Goal: Task Accomplishment & Management: Use online tool/utility

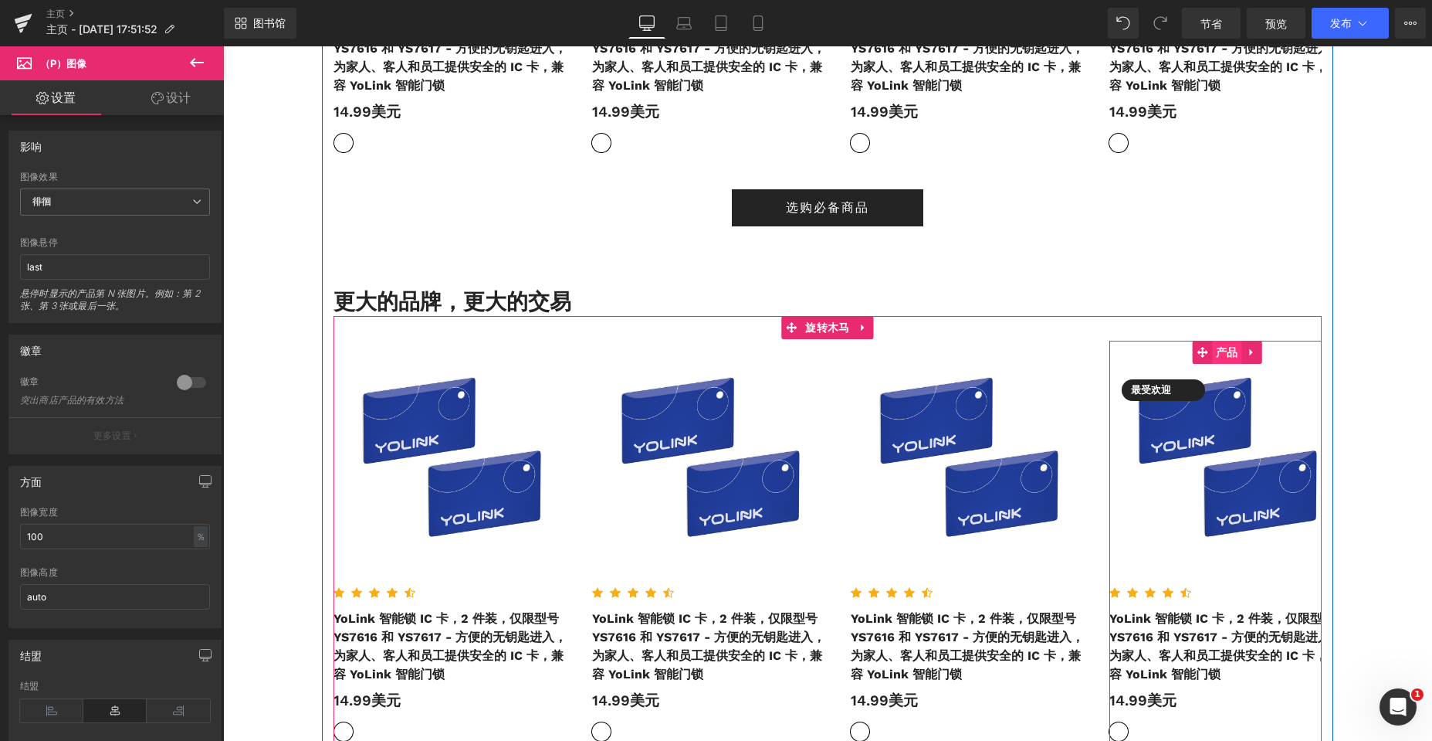
click at [1220, 352] on font "产品" at bounding box center [1227, 352] width 22 height 12
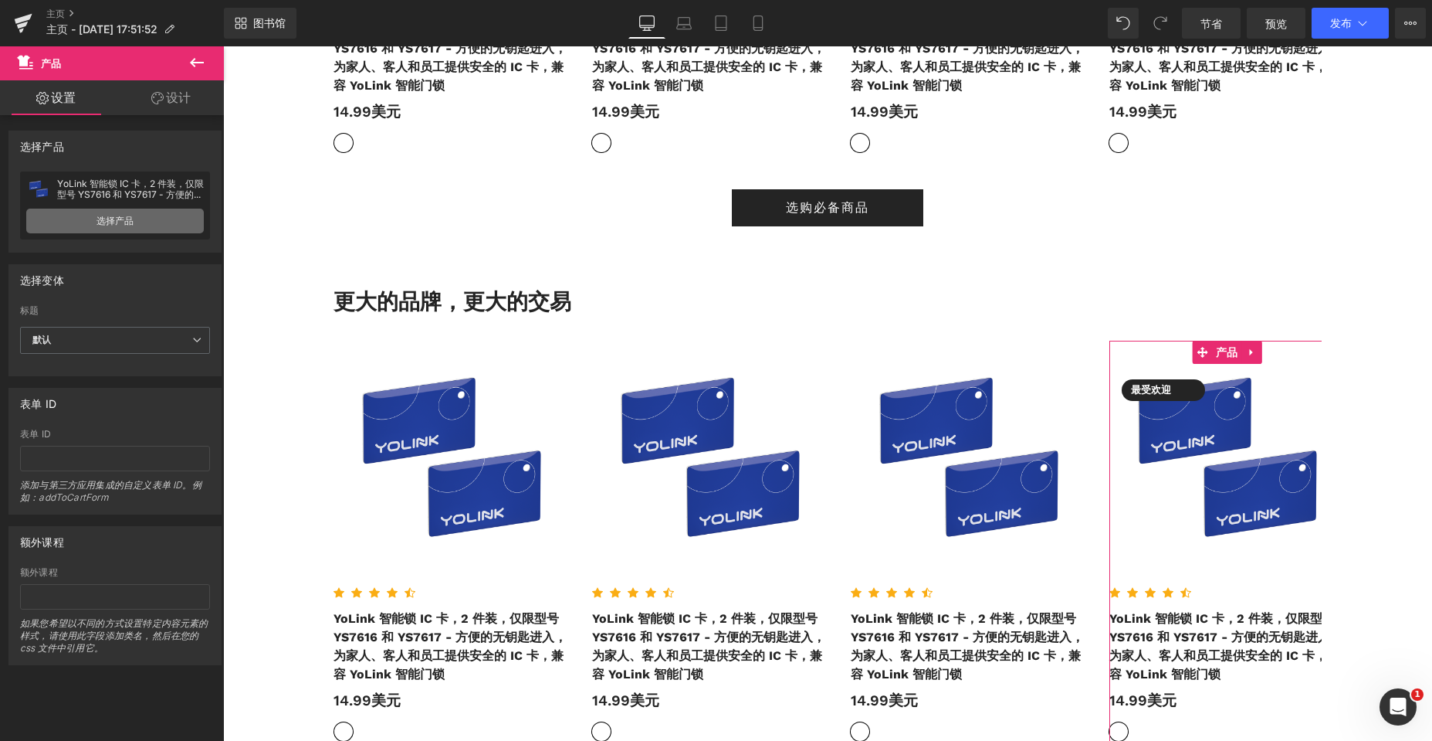
click at [118, 220] on font "选择产品" at bounding box center [115, 221] width 37 height 12
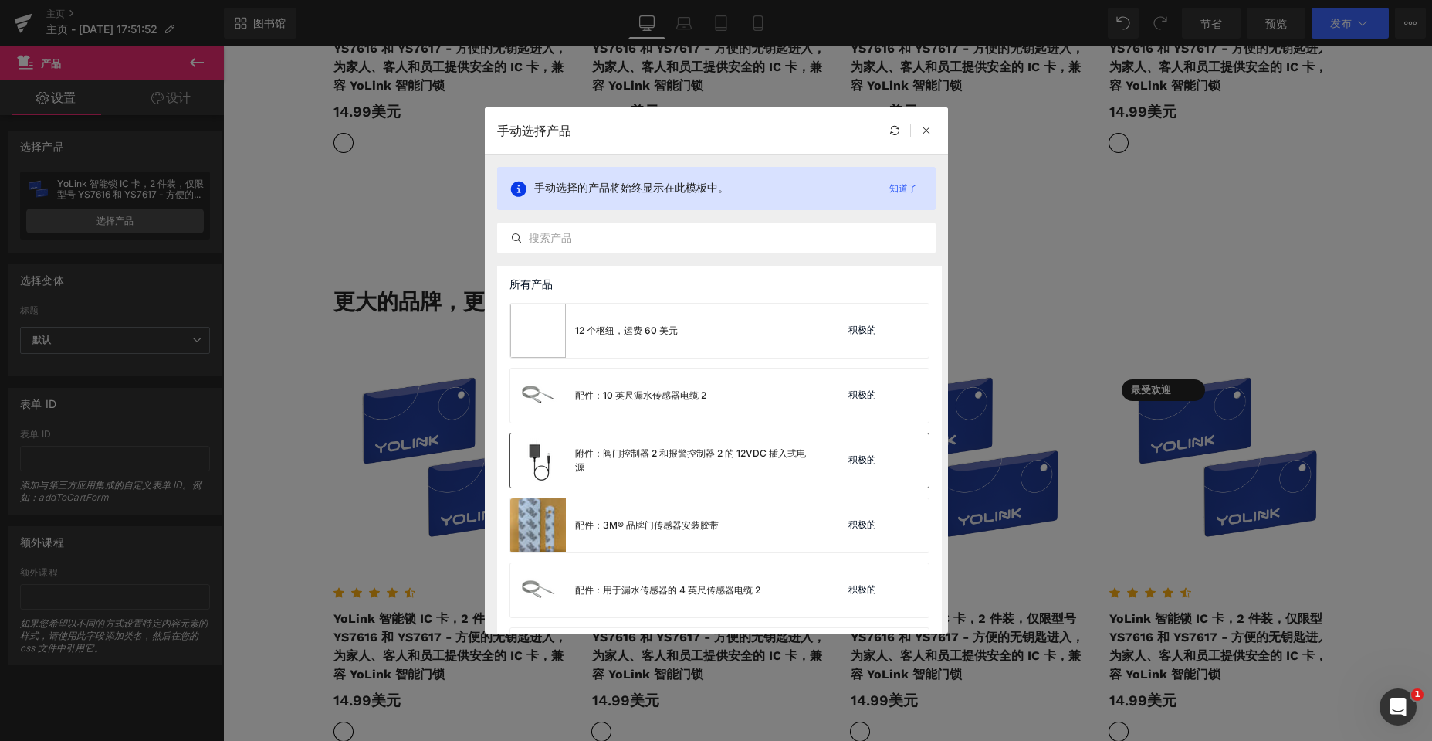
click at [649, 459] on div "附件：阀门控制器 2 和报警控制器 2 的 12VDC 插入式电源" at bounding box center [691, 460] width 232 height 28
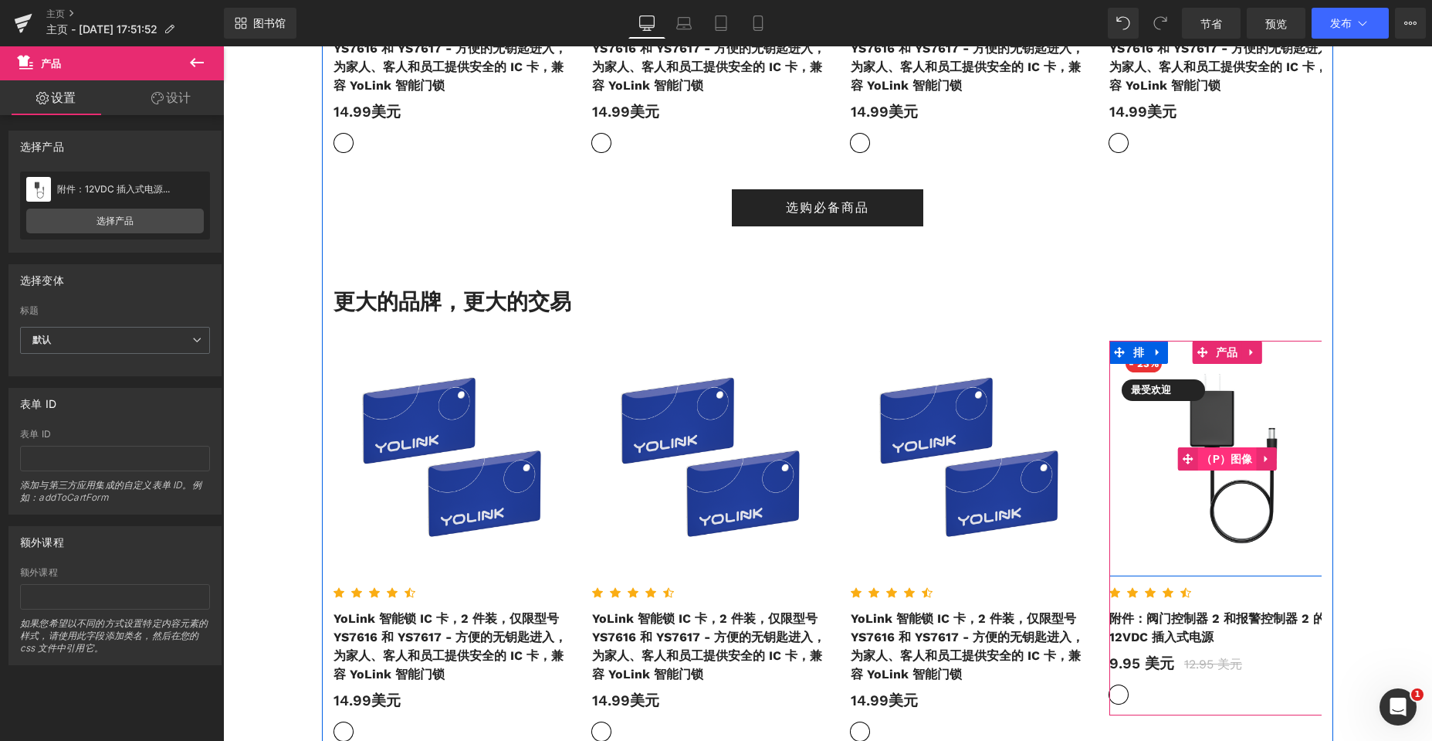
click at [1231, 463] on font "（P）图像" at bounding box center [1228, 459] width 52 height 12
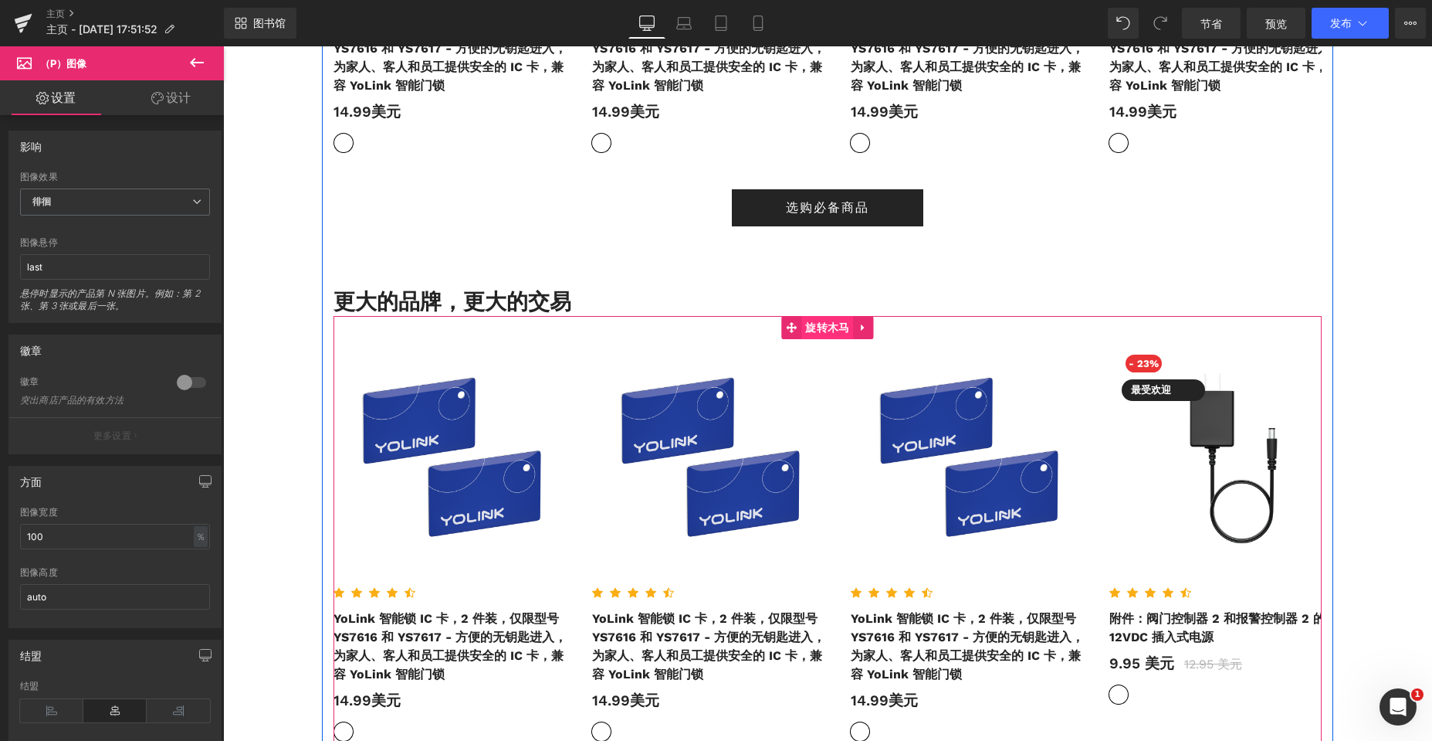
click at [828, 332] on font "旋转木马" at bounding box center [827, 327] width 44 height 12
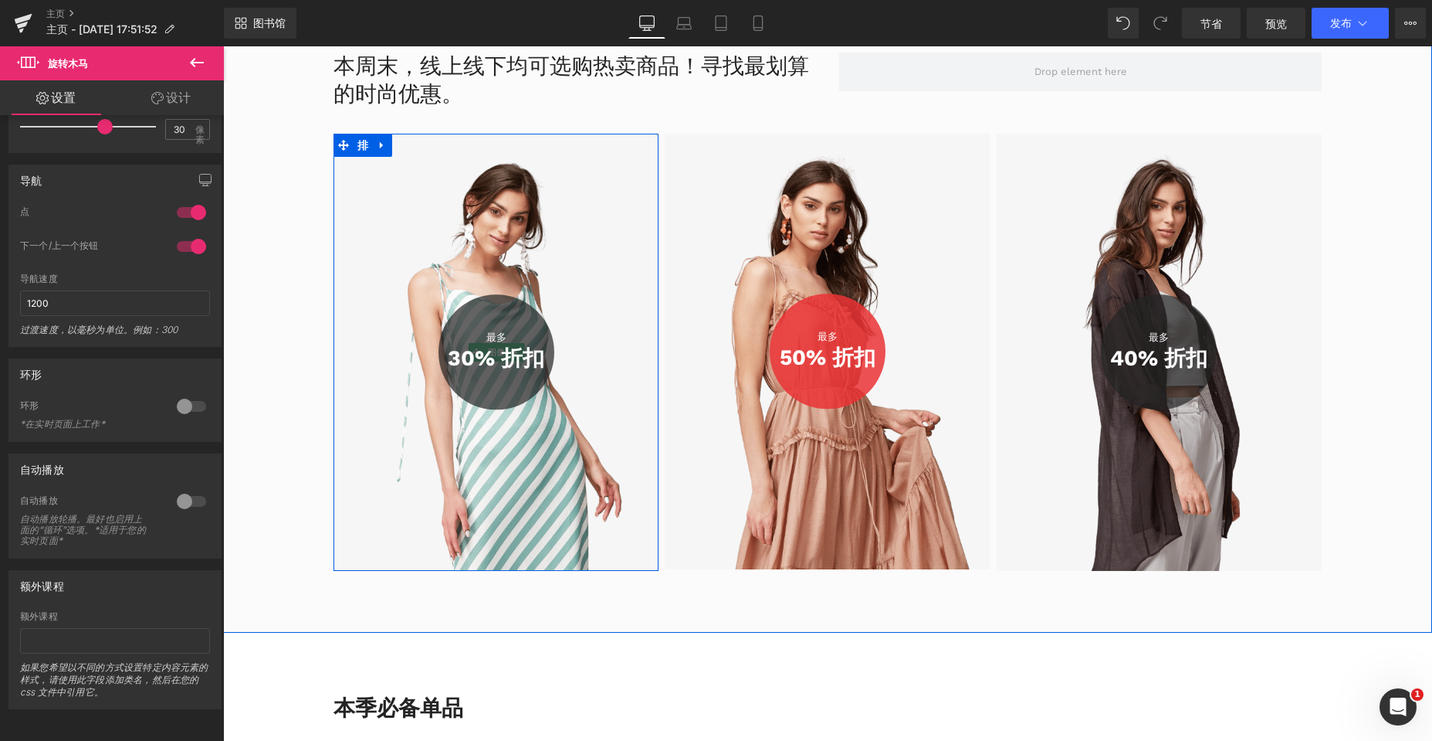
scroll to position [1236, 0]
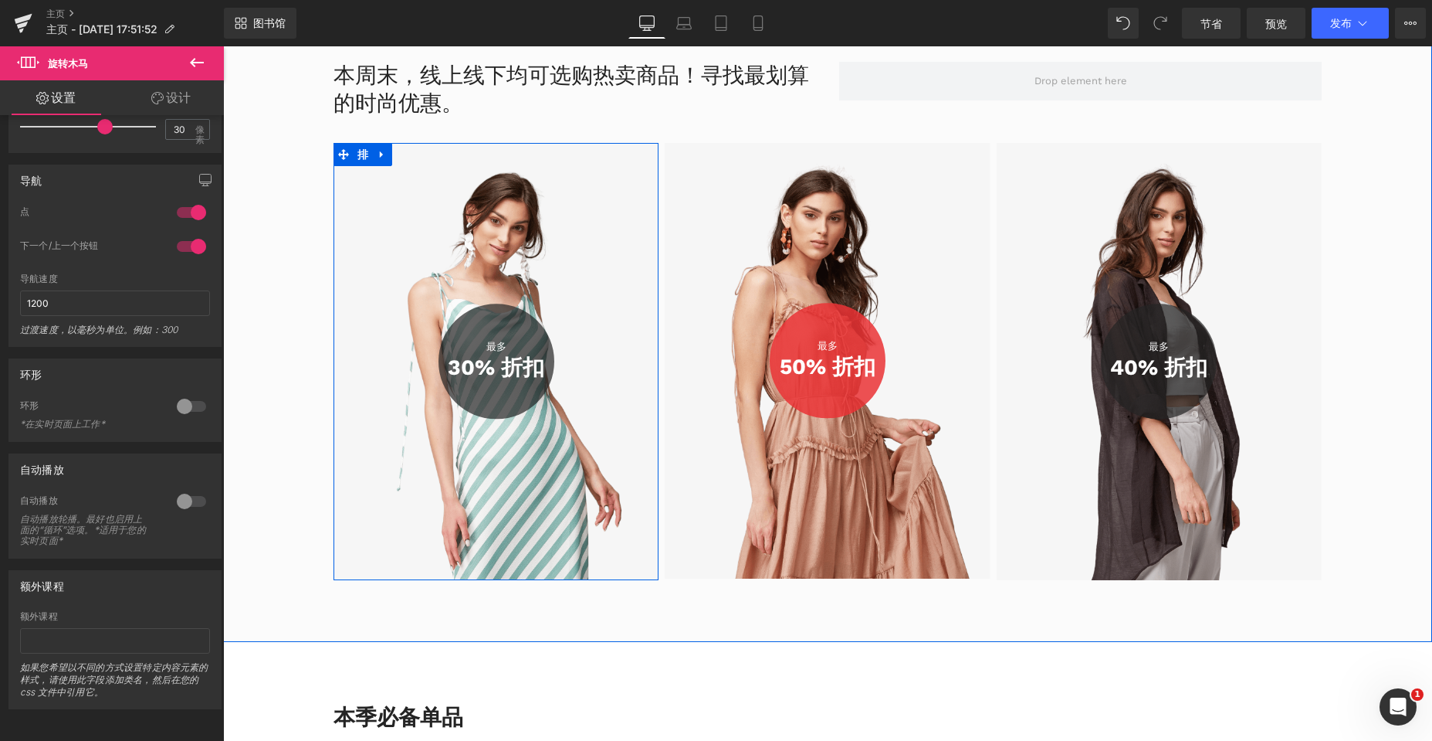
click at [440, 389] on div "最多 文本块 30% 折扣 文本块 排" at bounding box center [497, 360] width 116 height 115
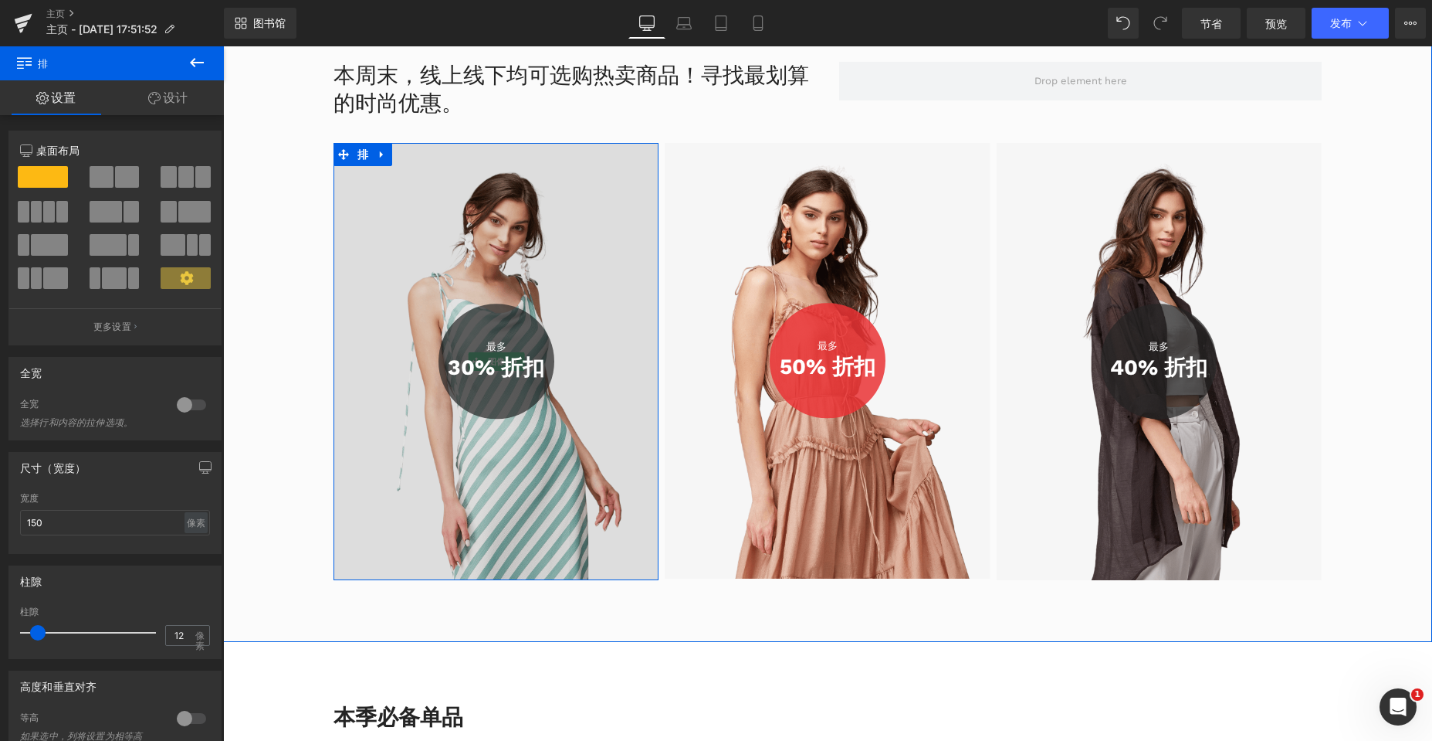
click at [483, 449] on img at bounding box center [496, 361] width 325 height 437
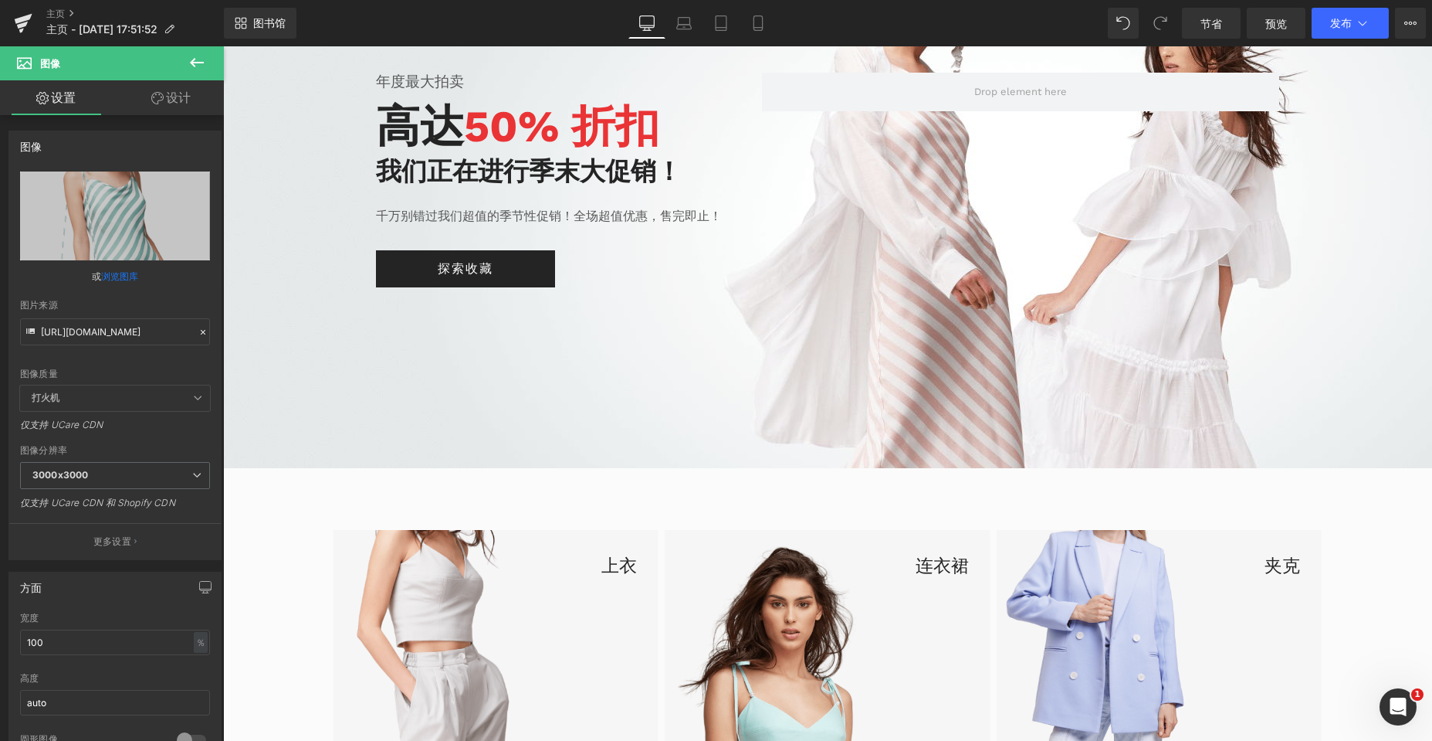
scroll to position [77, 0]
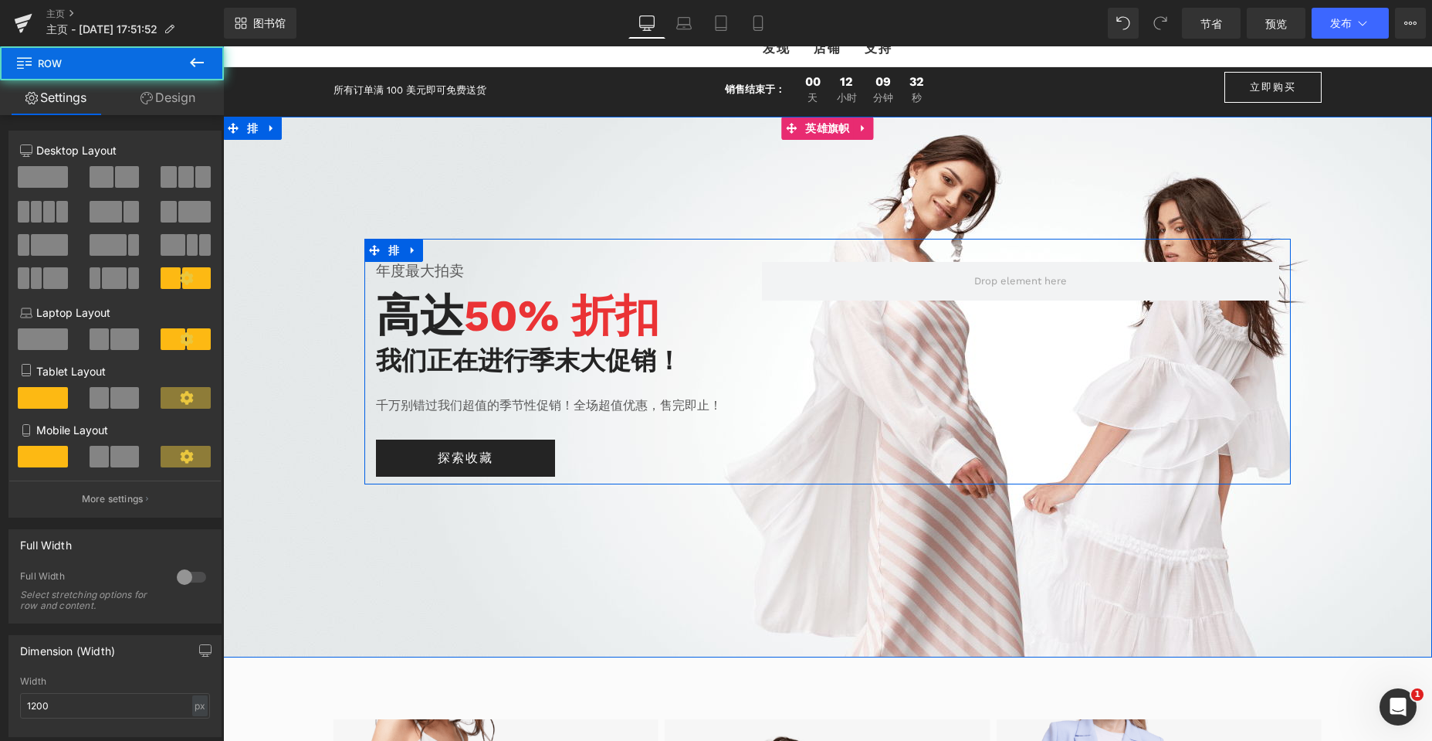
click at [892, 340] on div "年度最大拍卖 文本块 高达 50% 折扣 标题 我们正在进行季末大促销！ 文本块 千万别错过我们超值的季节性促销！全场超值优惠，售完即止！ 文本块 探索收藏 …" at bounding box center [827, 362] width 927 height 246
click at [920, 282] on span at bounding box center [1020, 281] width 517 height 39
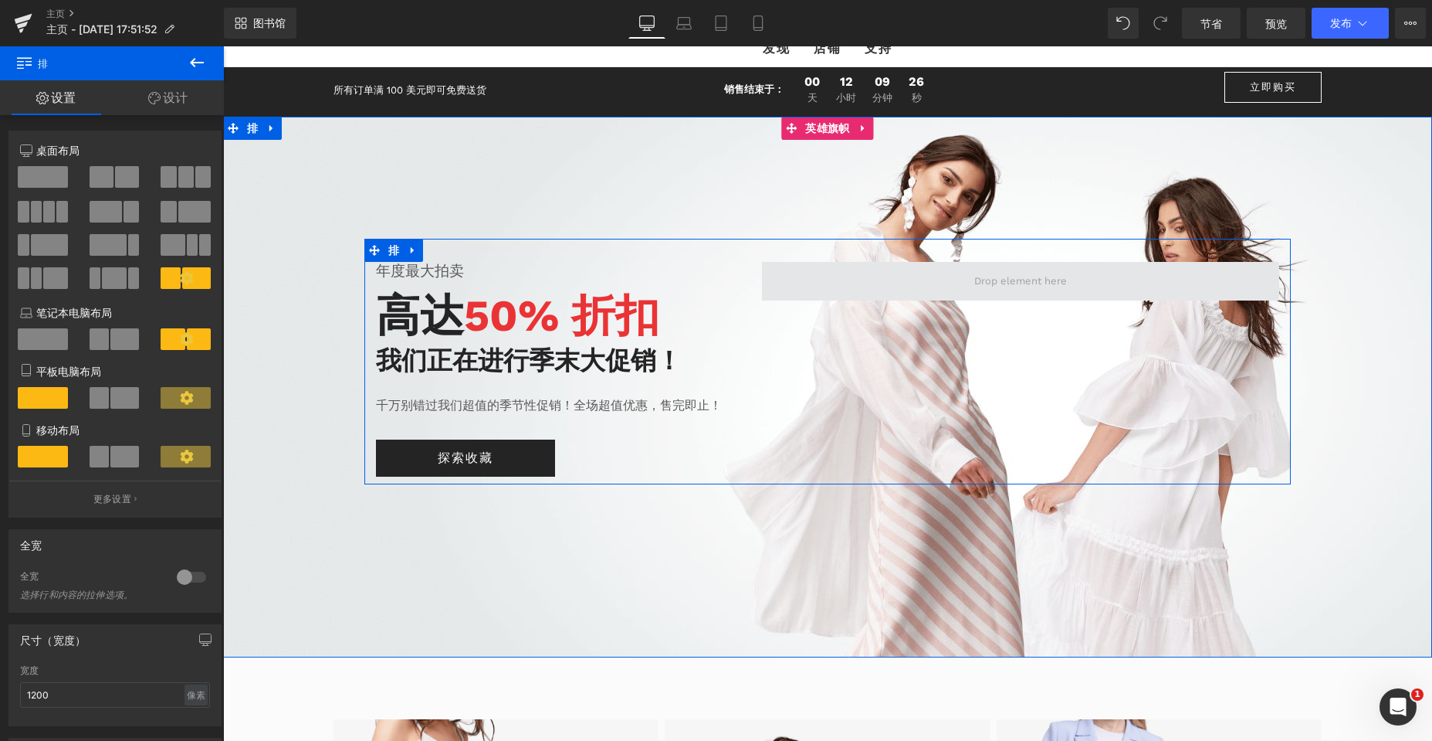
click at [874, 273] on span at bounding box center [1020, 281] width 517 height 39
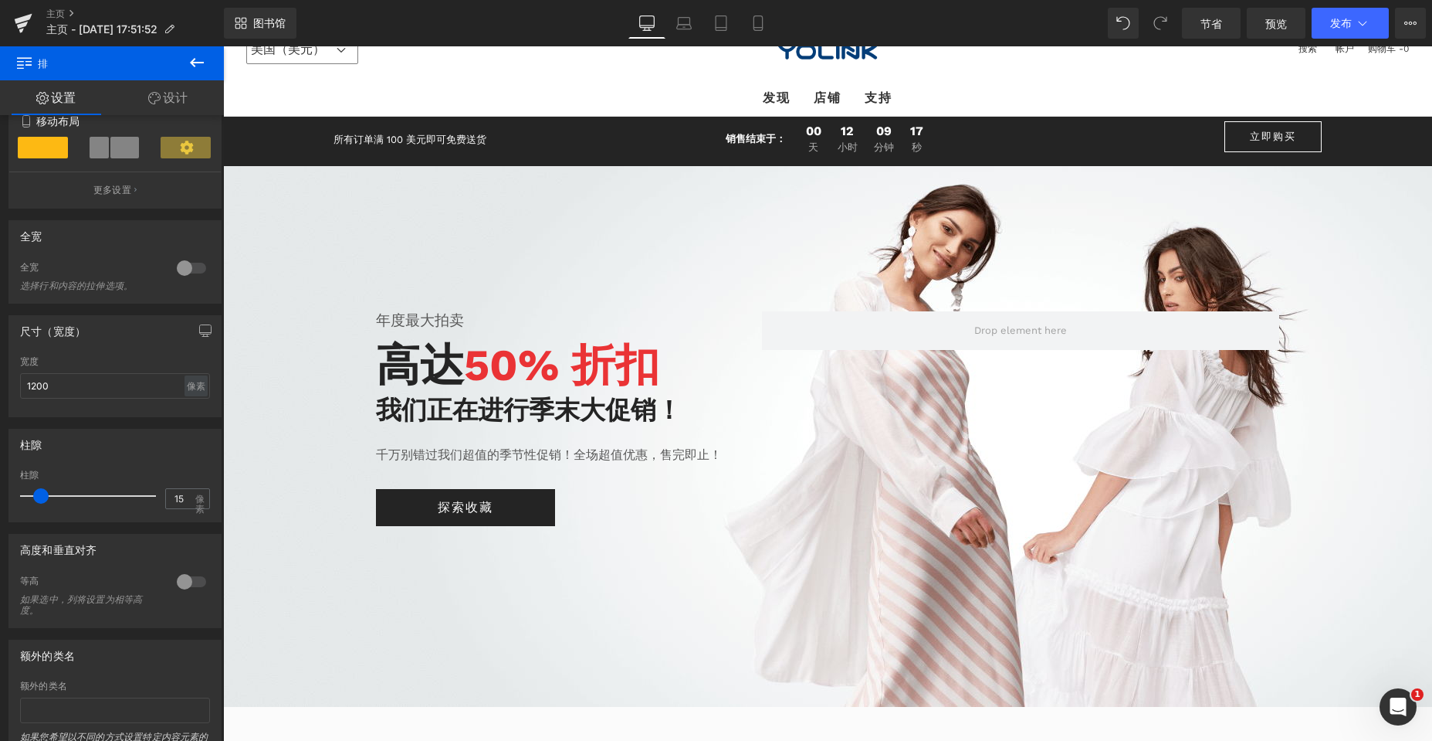
scroll to position [0, 0]
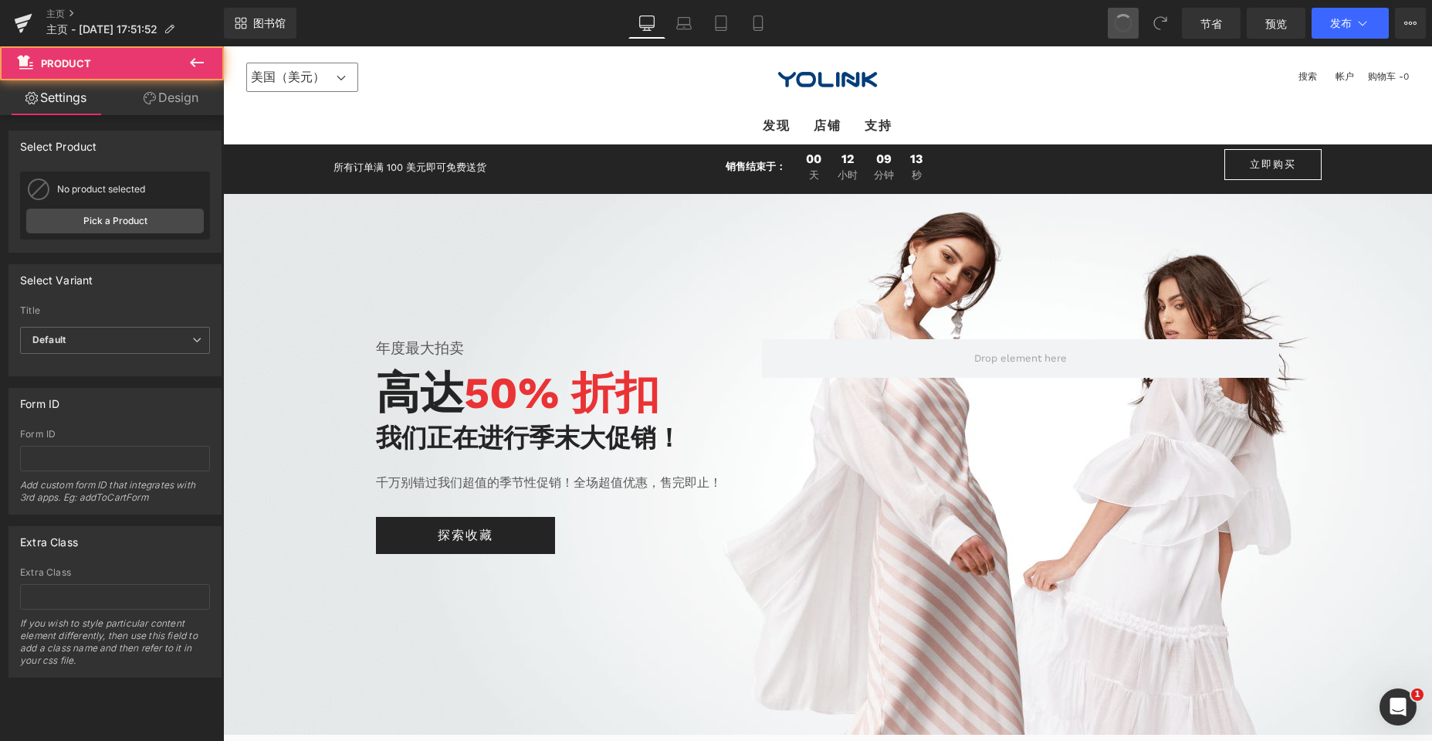
drag, startPoint x: 1121, startPoint y: 19, endPoint x: 1137, endPoint y: 116, distance: 98.5
click at [1121, 19] on span at bounding box center [1124, 23] width 22 height 22
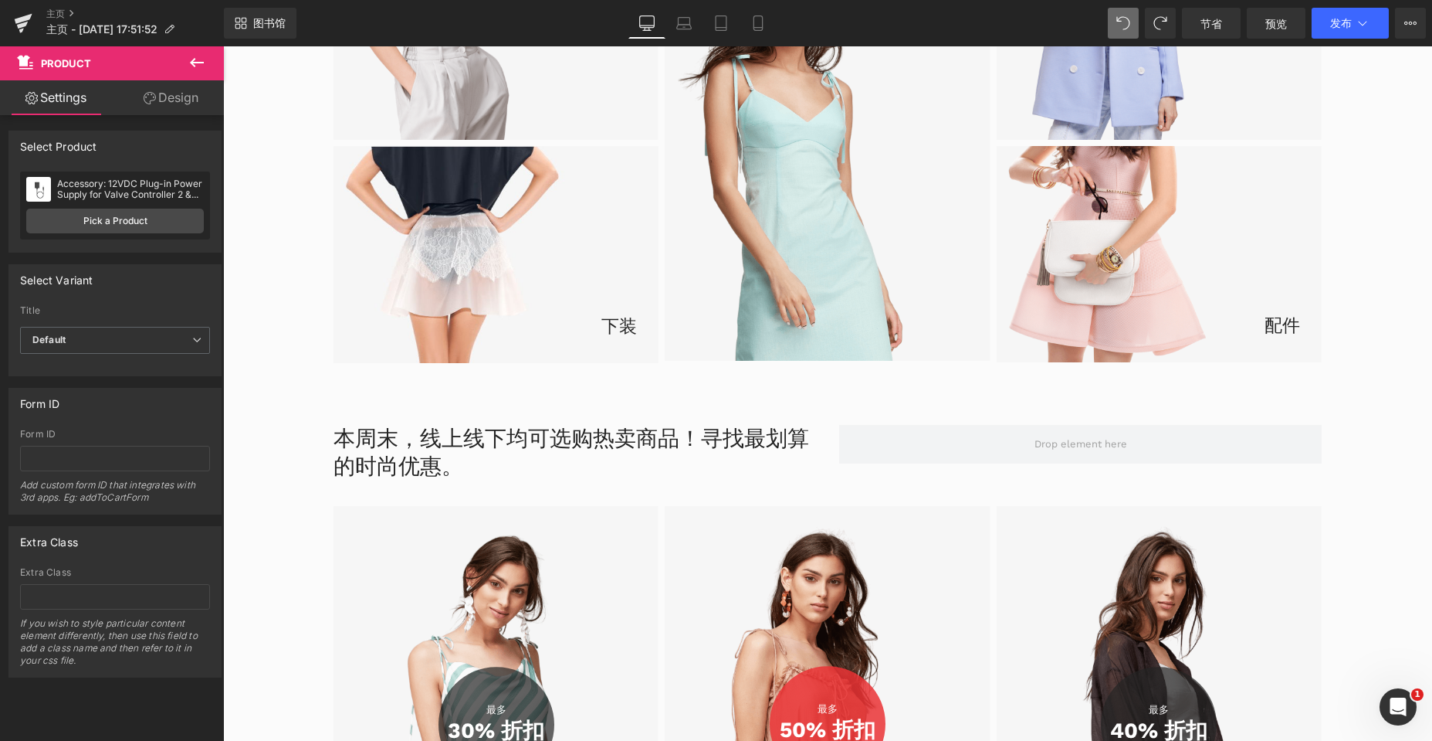
scroll to position [2300, 0]
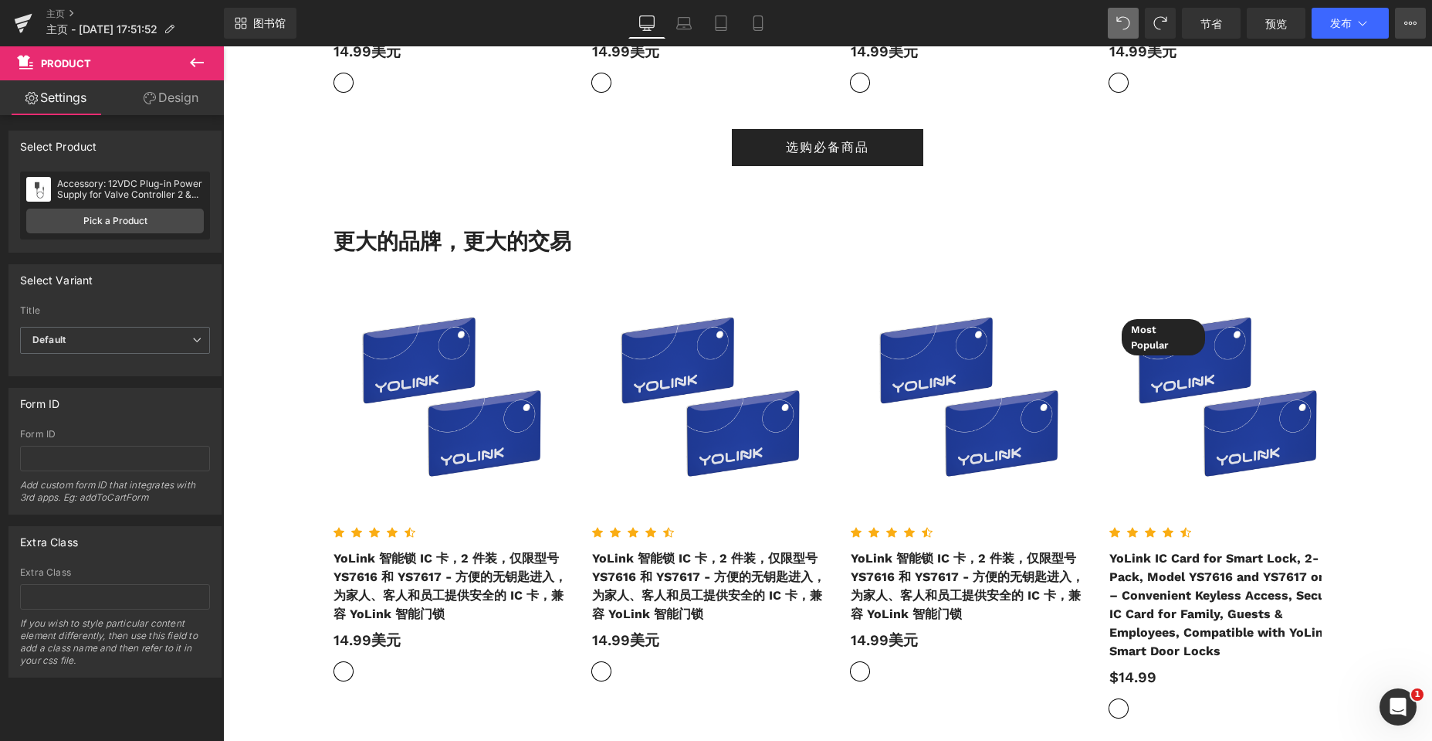
click at [1409, 26] on icon at bounding box center [1411, 23] width 12 height 12
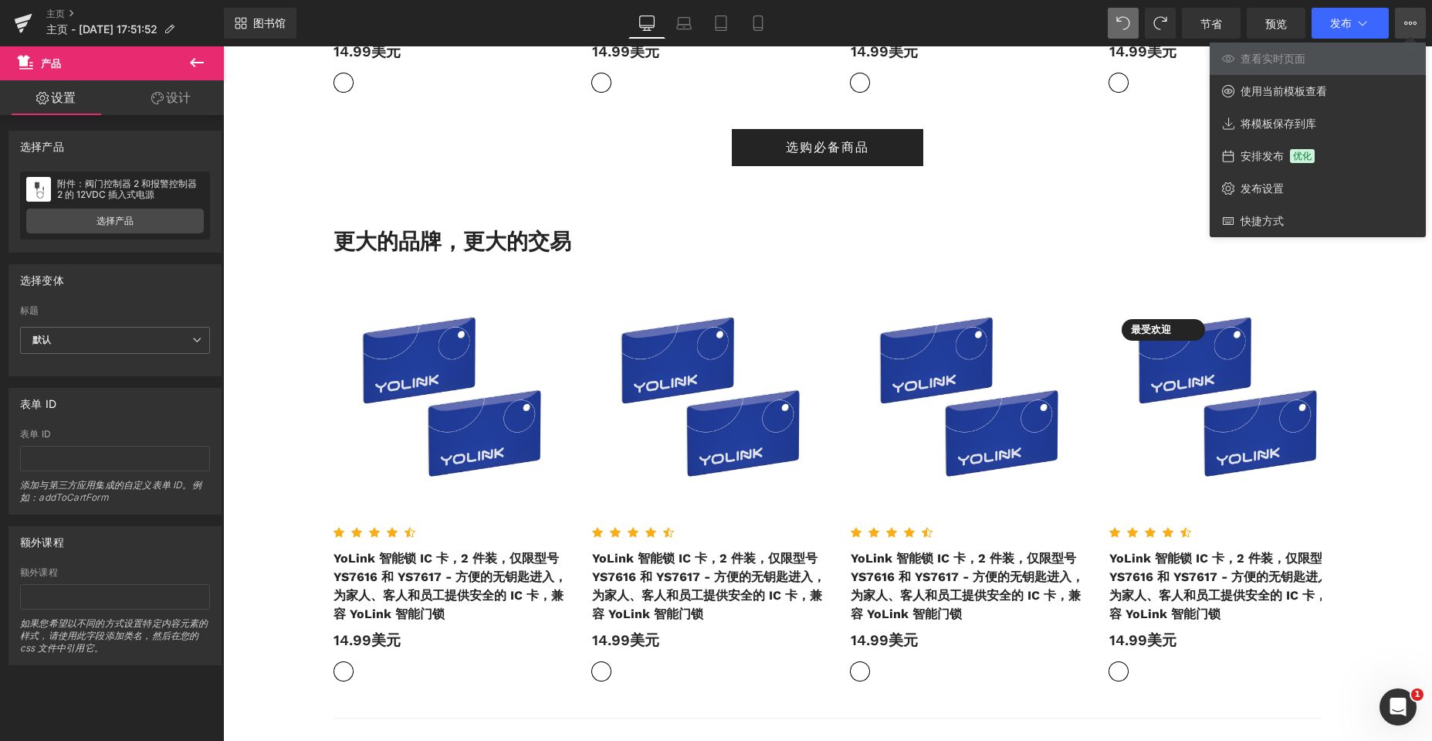
click at [283, 406] on div at bounding box center [827, 393] width 1209 height 694
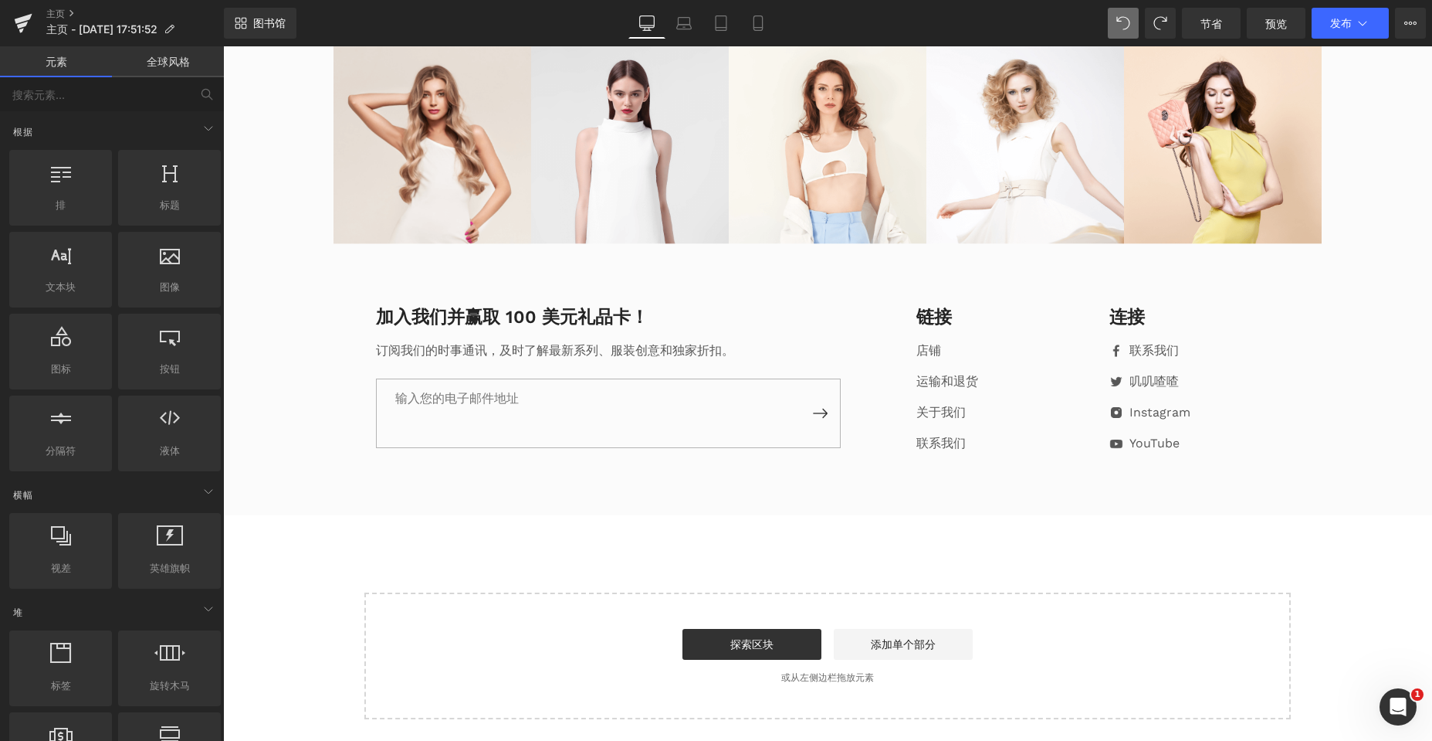
scroll to position [4307, 0]
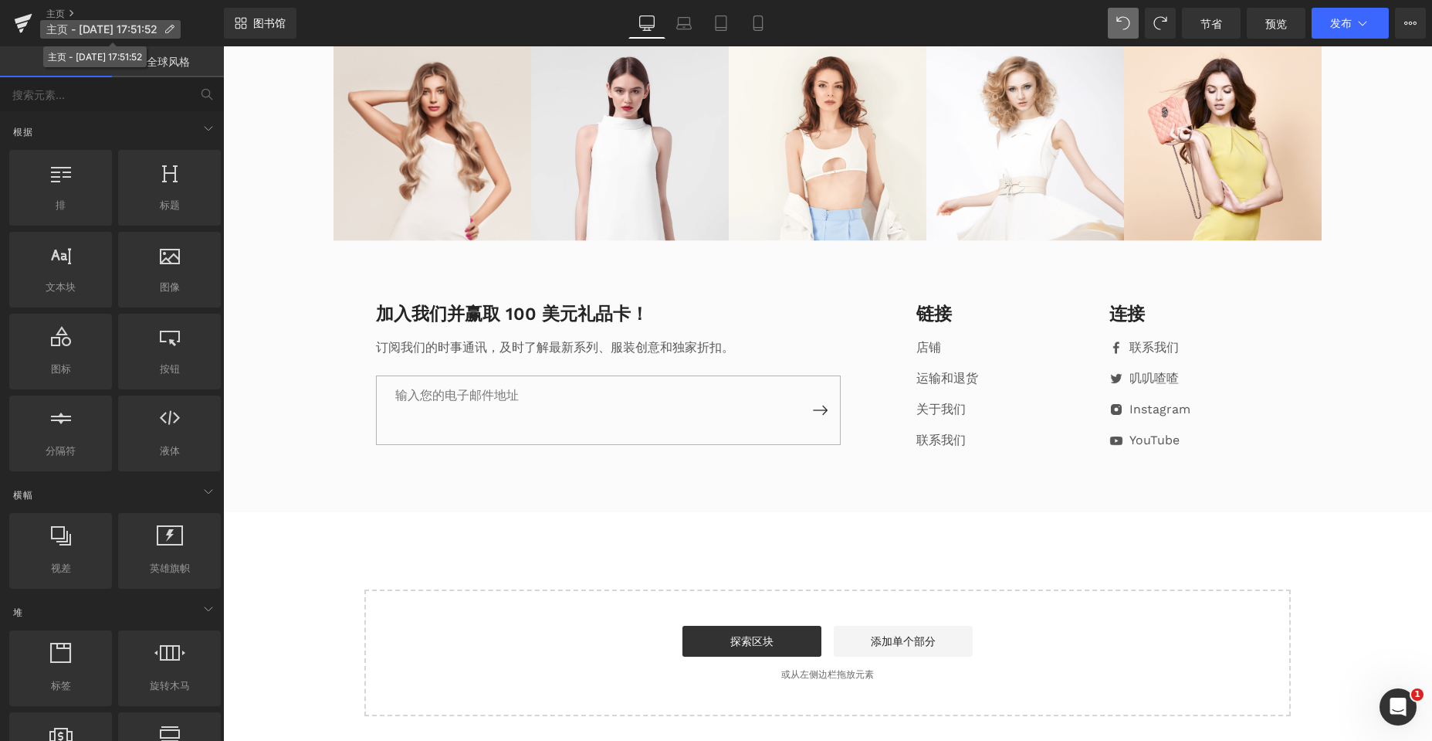
click at [67, 25] on font "主页 - [DATE] 17:51:52" at bounding box center [101, 28] width 111 height 13
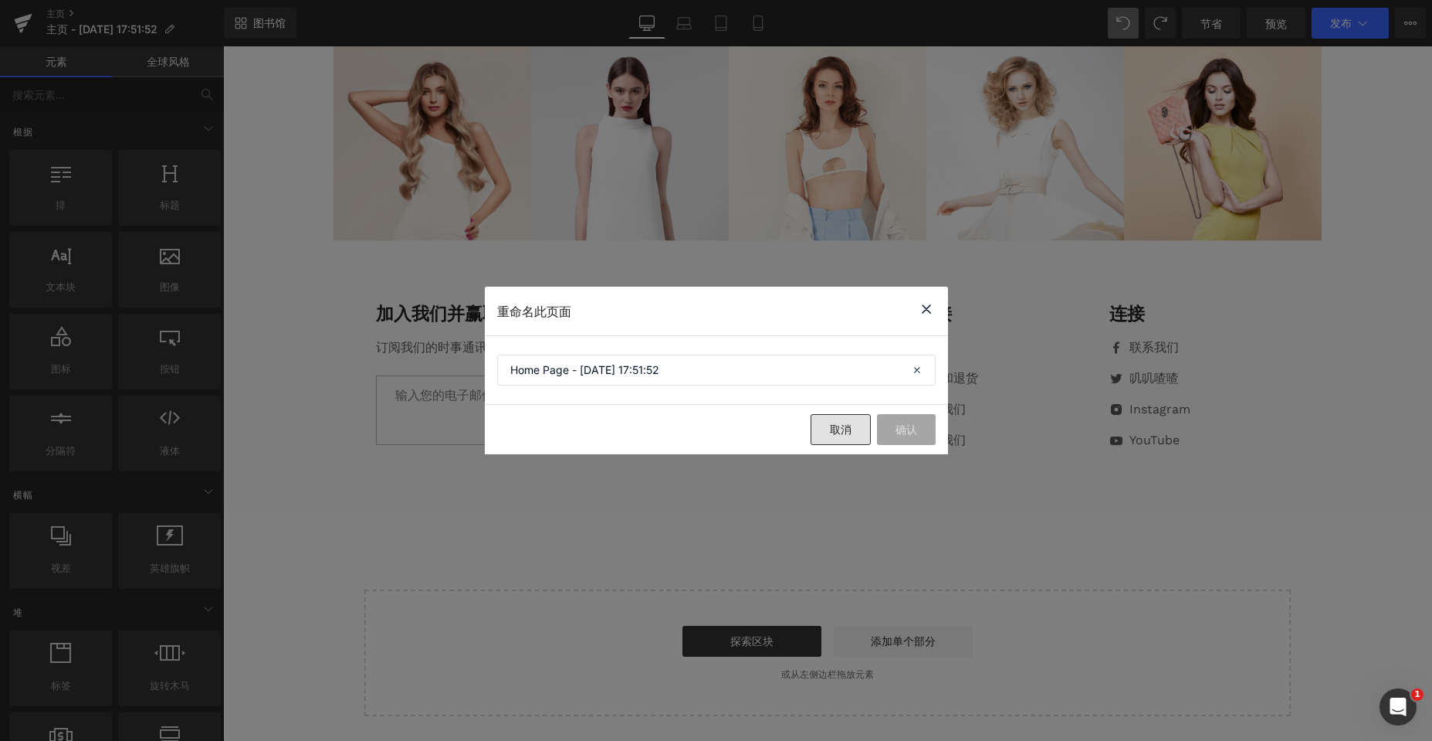
click at [839, 426] on font "取消" at bounding box center [841, 428] width 22 height 13
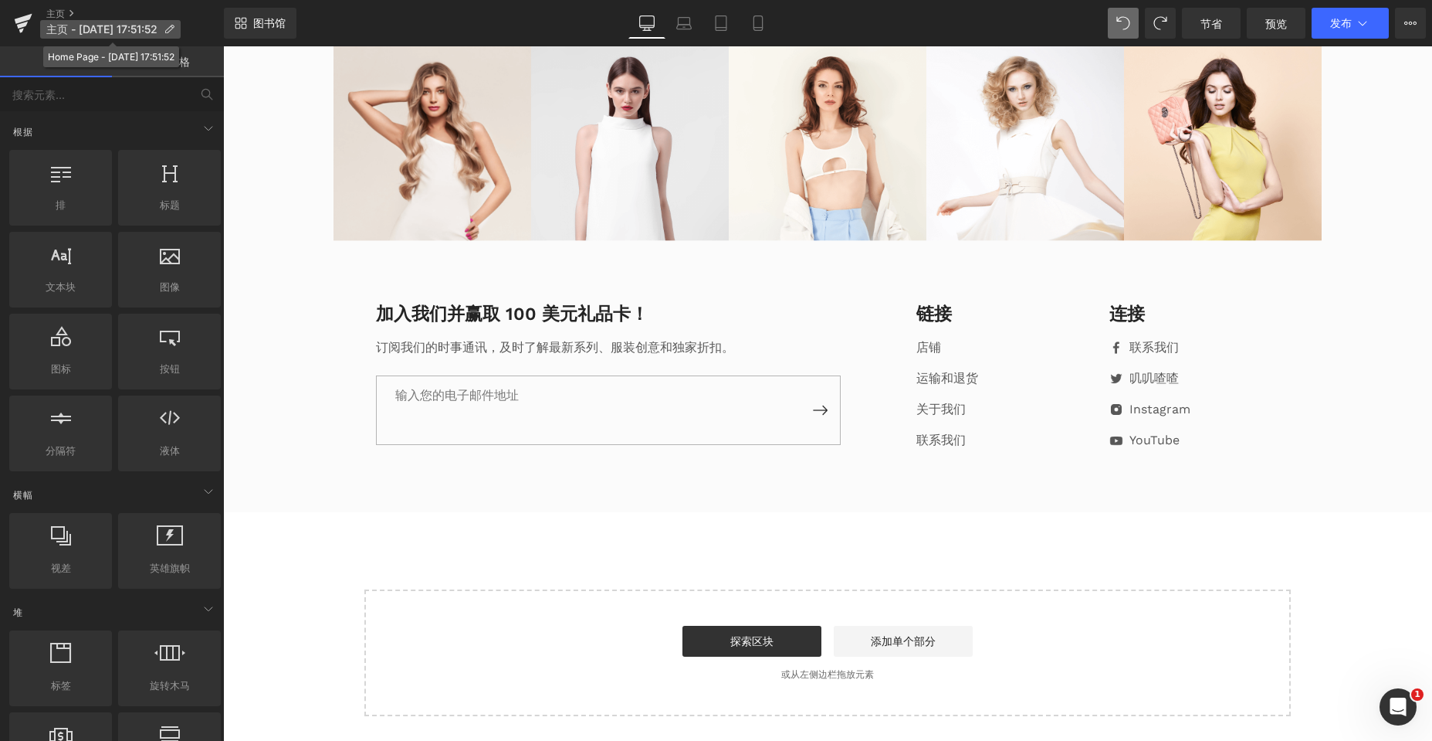
click at [158, 25] on font "主页 - [DATE] 17:51:52" at bounding box center [101, 28] width 111 height 13
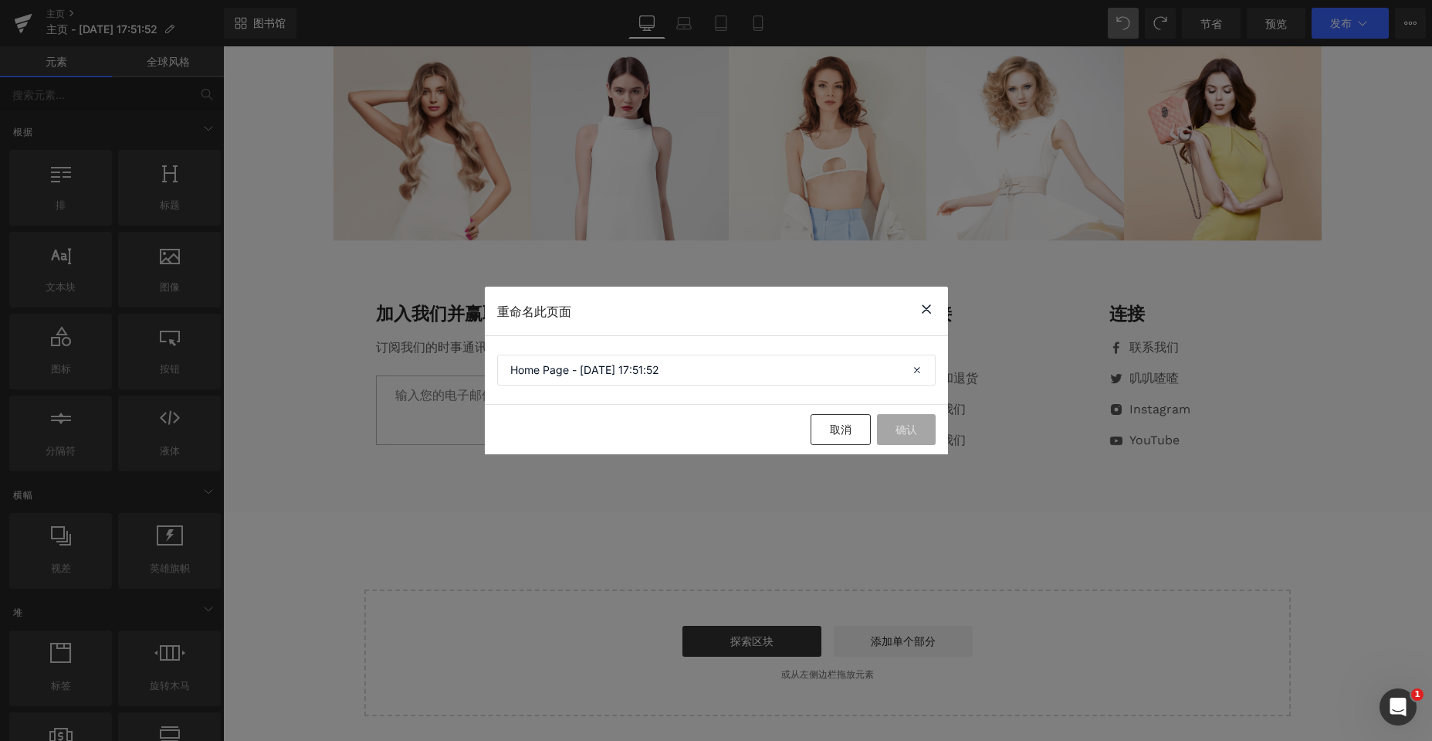
click at [920, 307] on icon at bounding box center [926, 309] width 19 height 19
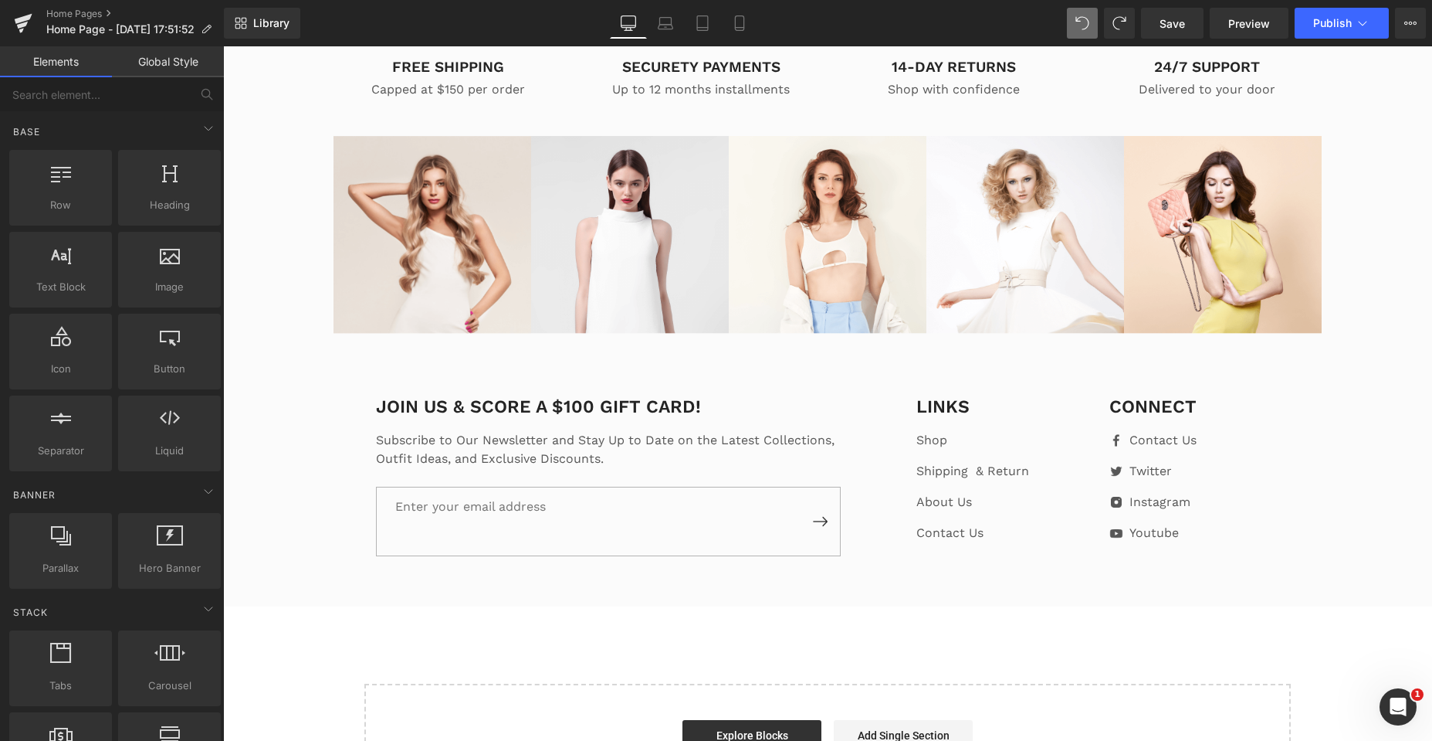
scroll to position [4400, 0]
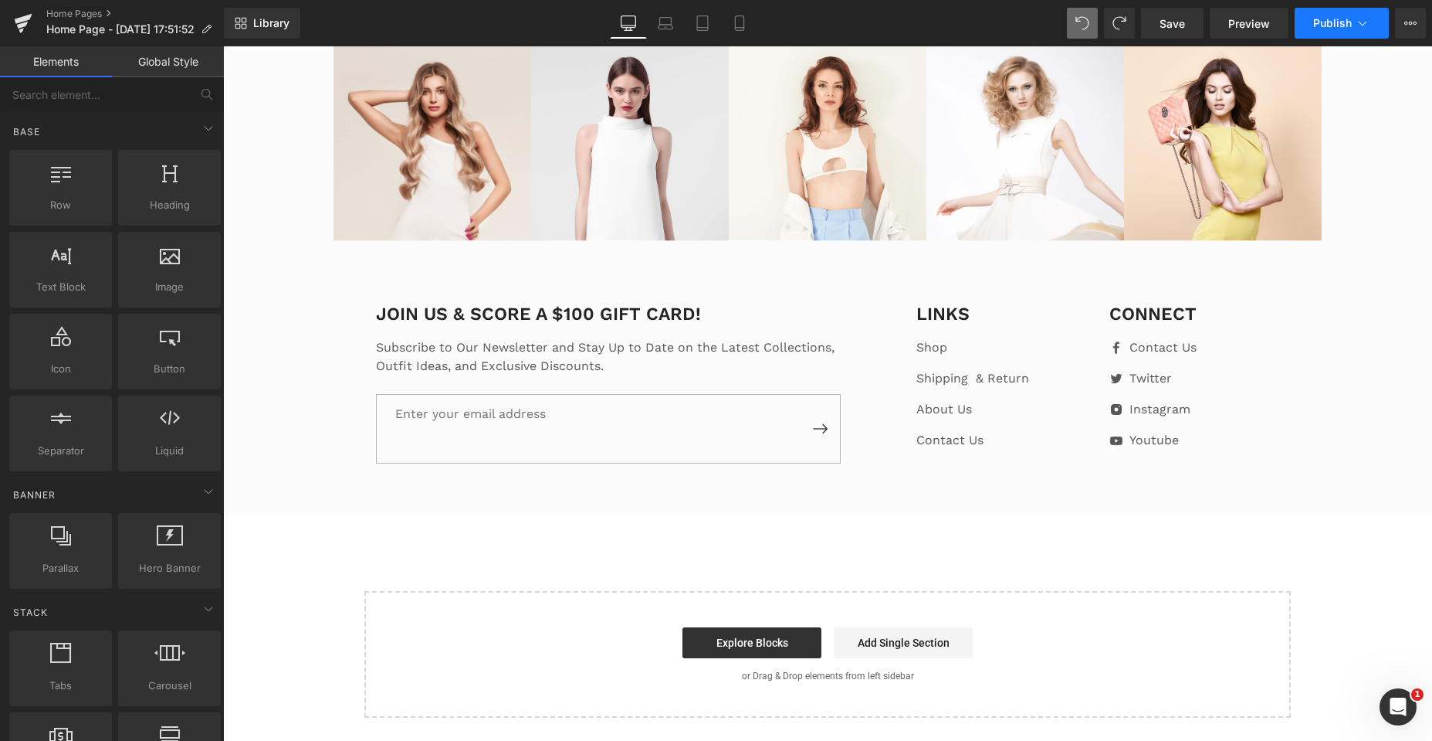
click at [1367, 22] on icon at bounding box center [1362, 22] width 15 height 15
